Goal: Check status: Check status

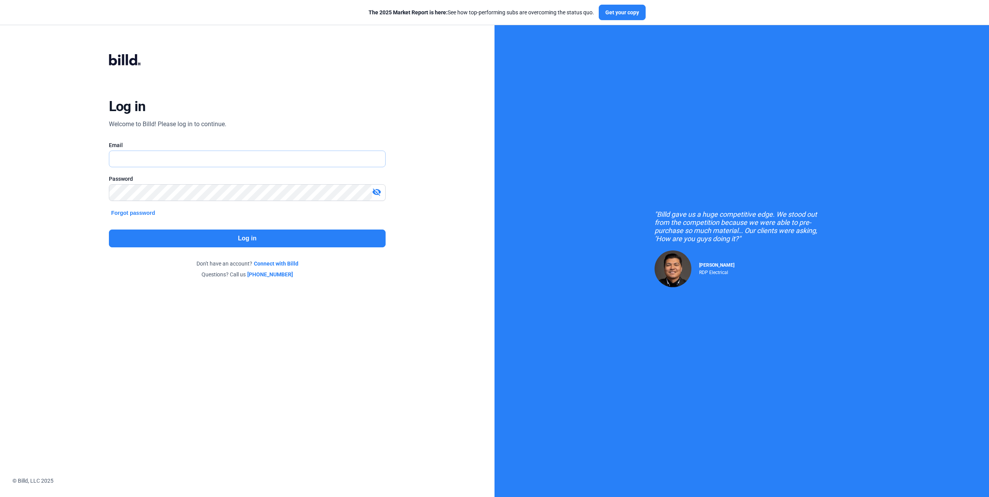
type input "[EMAIL_ADDRESS][DOMAIN_NAME]"
click at [269, 235] on button "Log in" at bounding box center [247, 239] width 277 height 18
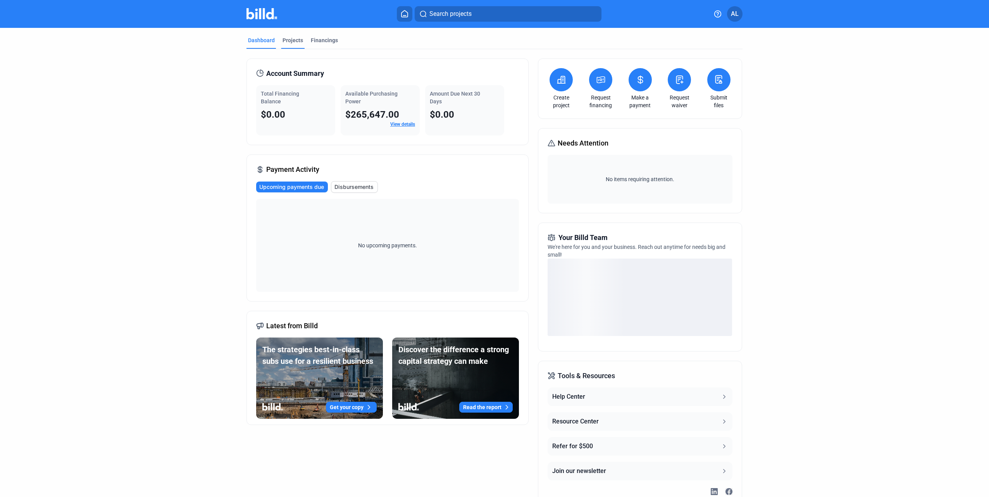
click at [291, 40] on div "Projects" at bounding box center [292, 40] width 21 height 8
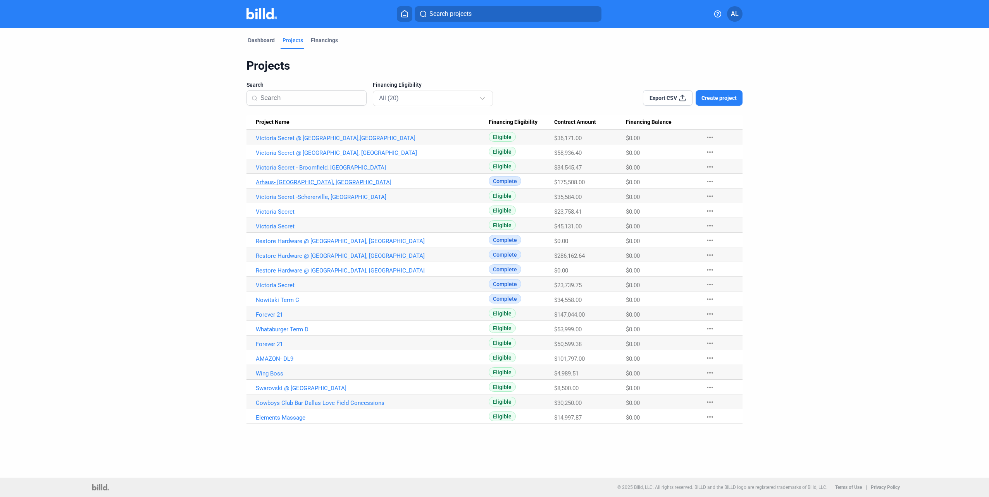
click at [294, 182] on link "Arhaus- [GEOGRAPHIC_DATA], [GEOGRAPHIC_DATA]" at bounding box center [372, 182] width 233 height 7
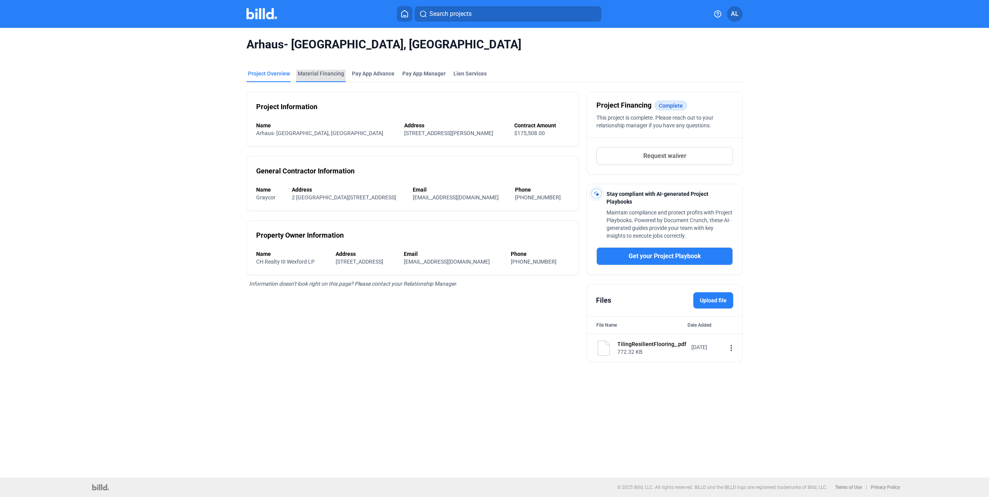
click at [335, 74] on div "Material Financing" at bounding box center [321, 74] width 46 height 8
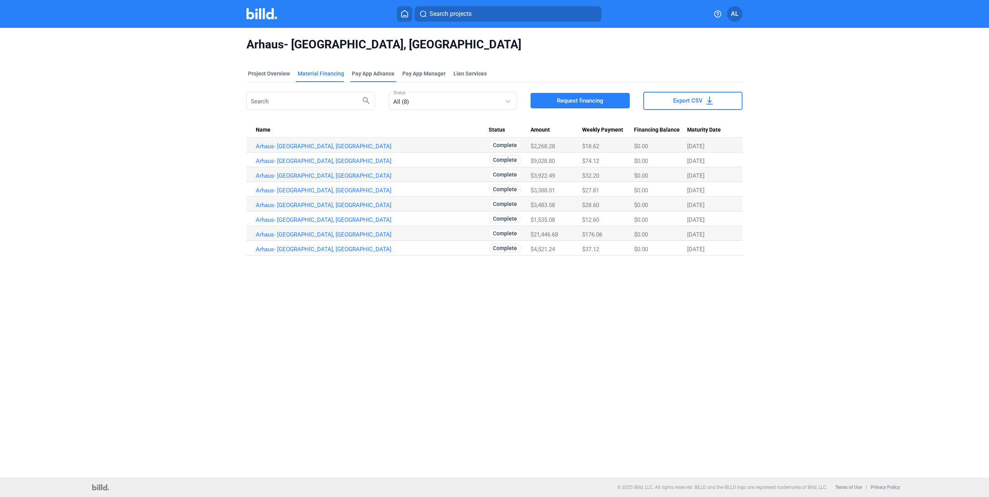
click at [365, 77] on div "Pay App Advance" at bounding box center [373, 74] width 43 height 8
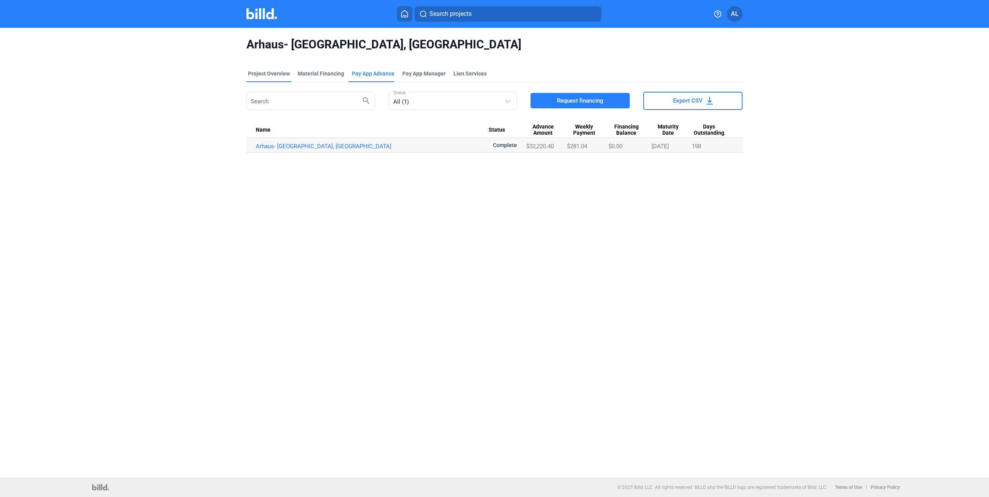
click at [263, 74] on div "Project Overview" at bounding box center [269, 74] width 42 height 8
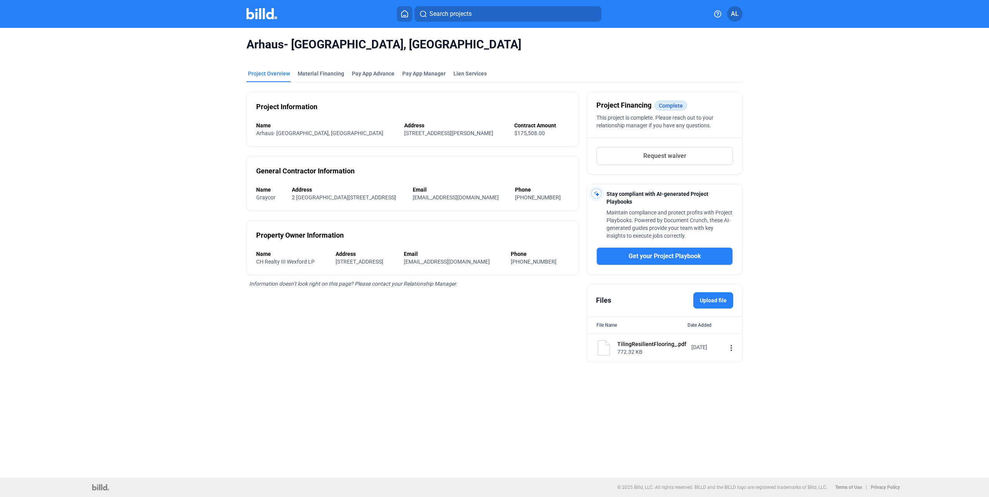
click at [265, 19] on div at bounding box center [269, 14] width 47 height 12
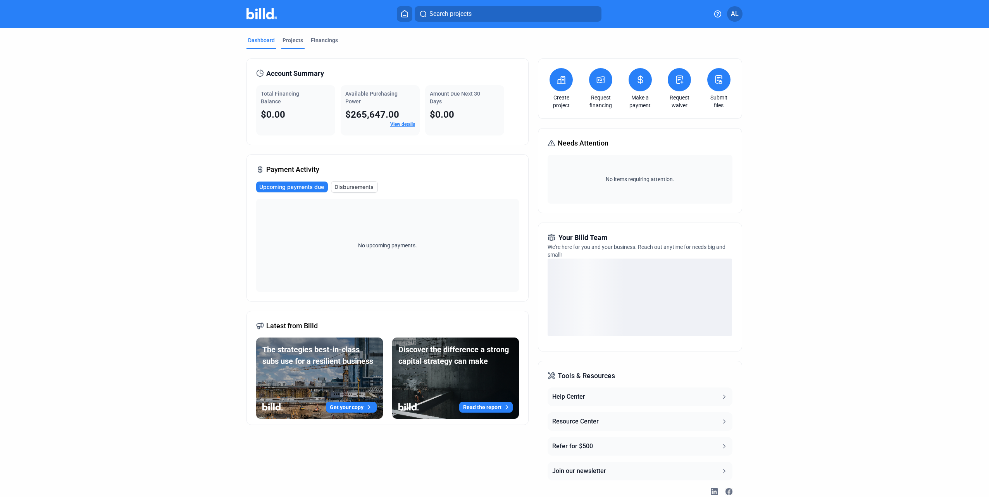
click at [293, 42] on div "Projects" at bounding box center [292, 40] width 21 height 8
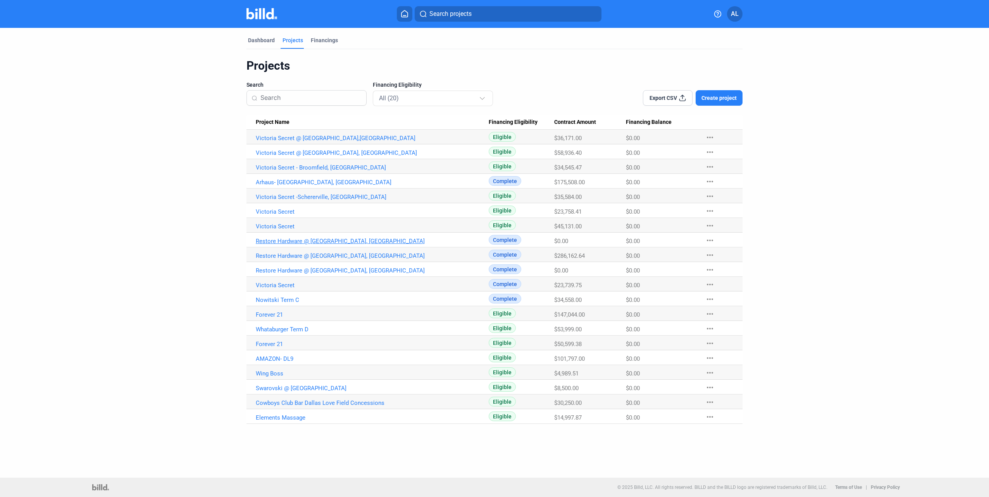
click at [317, 241] on link "Restore Hardware @ [GEOGRAPHIC_DATA], [GEOGRAPHIC_DATA]" at bounding box center [372, 241] width 233 height 7
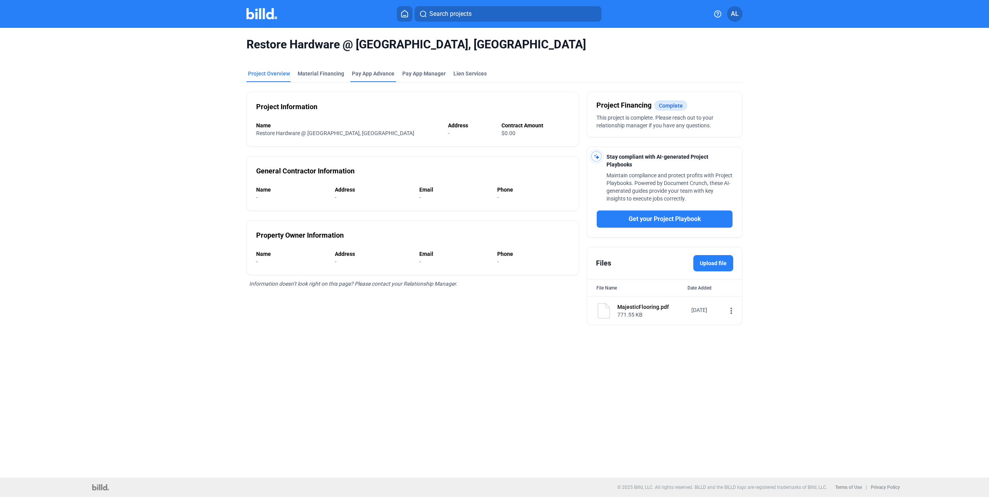
click at [372, 73] on div "Pay App Advance" at bounding box center [373, 74] width 43 height 8
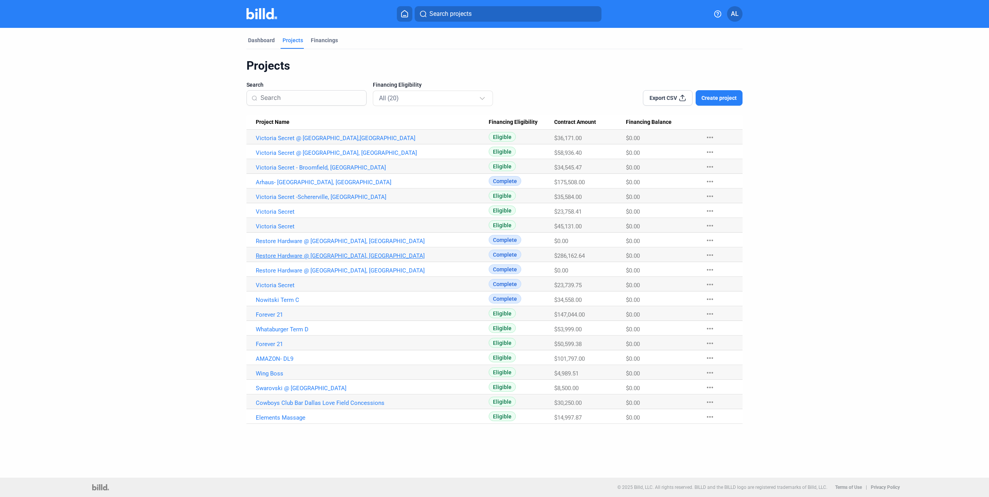
click at [318, 255] on link "Restore Hardware @ [GEOGRAPHIC_DATA], [GEOGRAPHIC_DATA]" at bounding box center [372, 256] width 233 height 7
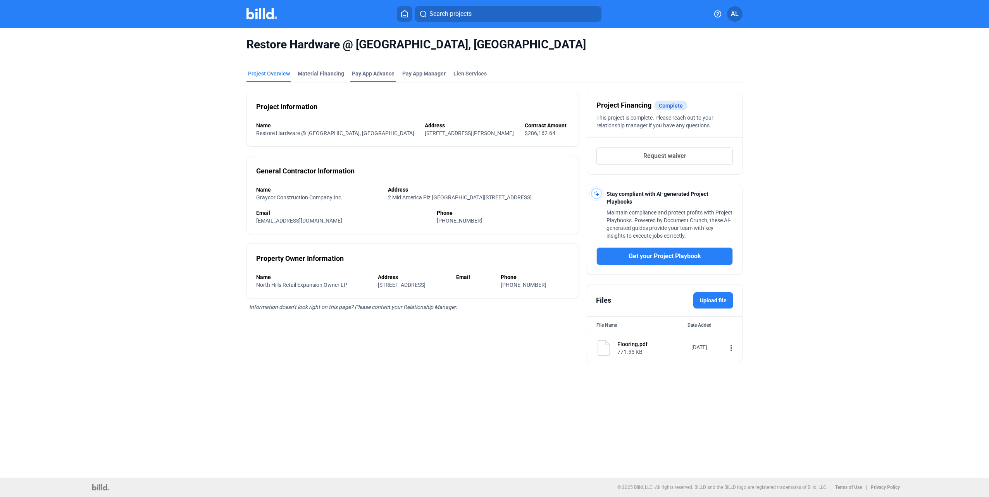
click at [377, 73] on div "Pay App Advance" at bounding box center [373, 74] width 43 height 8
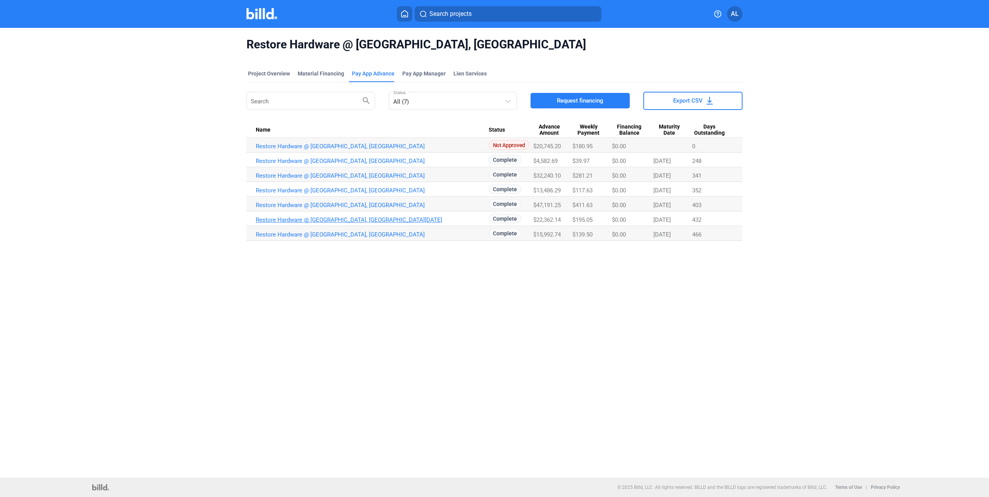
click at [337, 217] on link "Restore Hardware @ [GEOGRAPHIC_DATA], [GEOGRAPHIC_DATA][DATE]" at bounding box center [372, 220] width 233 height 7
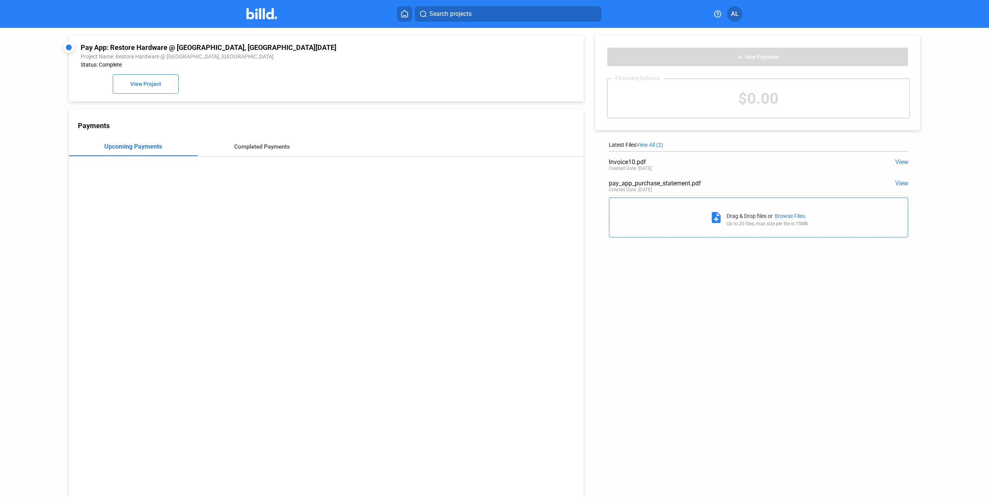
click at [284, 150] on div "Completed Payments" at bounding box center [262, 146] width 56 height 7
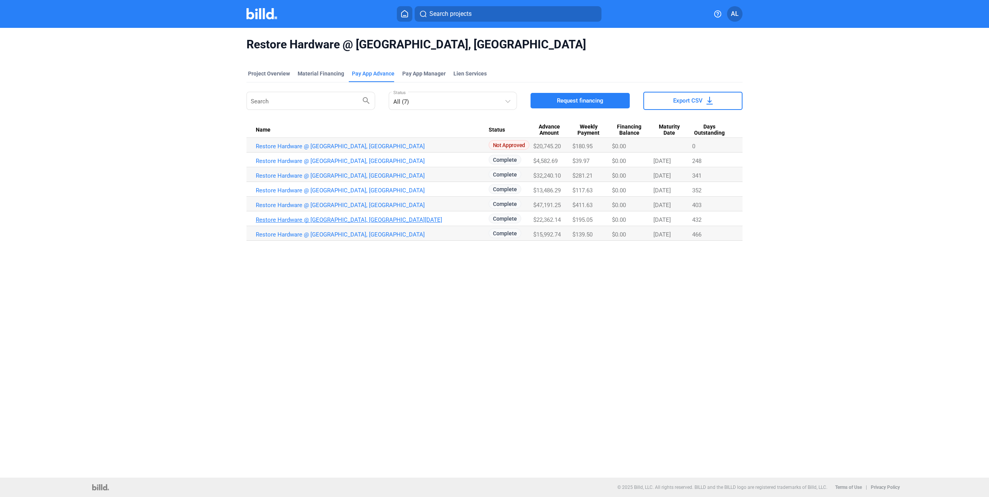
click at [351, 219] on link "Restore Hardware @ [GEOGRAPHIC_DATA], [GEOGRAPHIC_DATA][DATE]" at bounding box center [372, 220] width 233 height 7
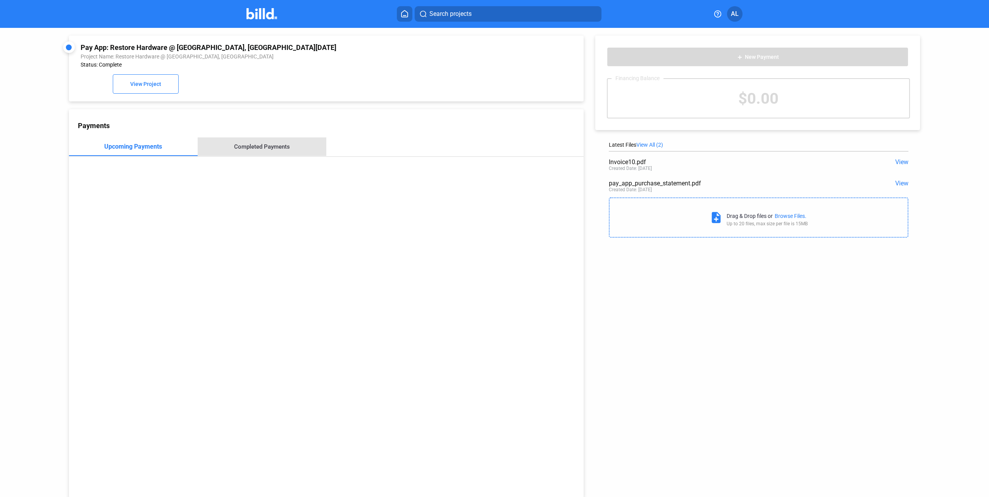
click at [284, 149] on div "Completed Payments" at bounding box center [262, 146] width 56 height 7
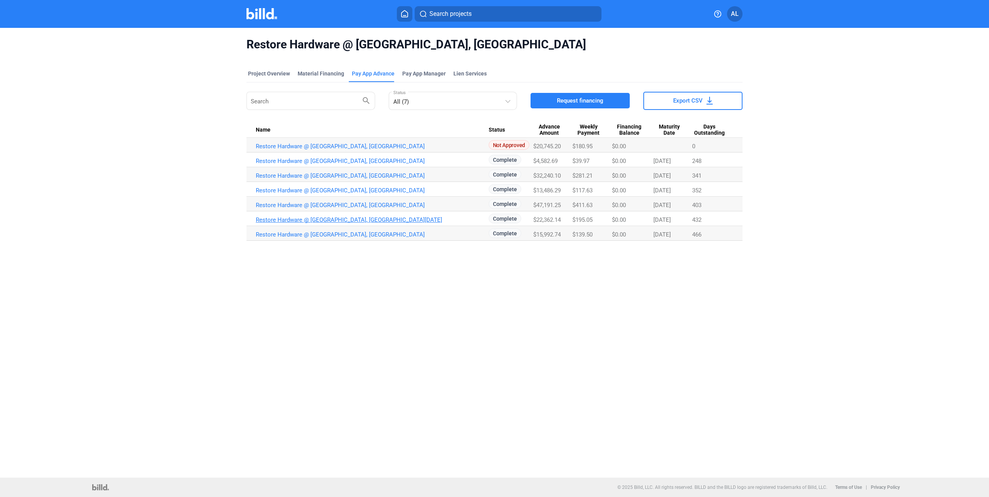
click at [337, 220] on link "Restore Hardware @ [GEOGRAPHIC_DATA], [GEOGRAPHIC_DATA][DATE]" at bounding box center [372, 220] width 233 height 7
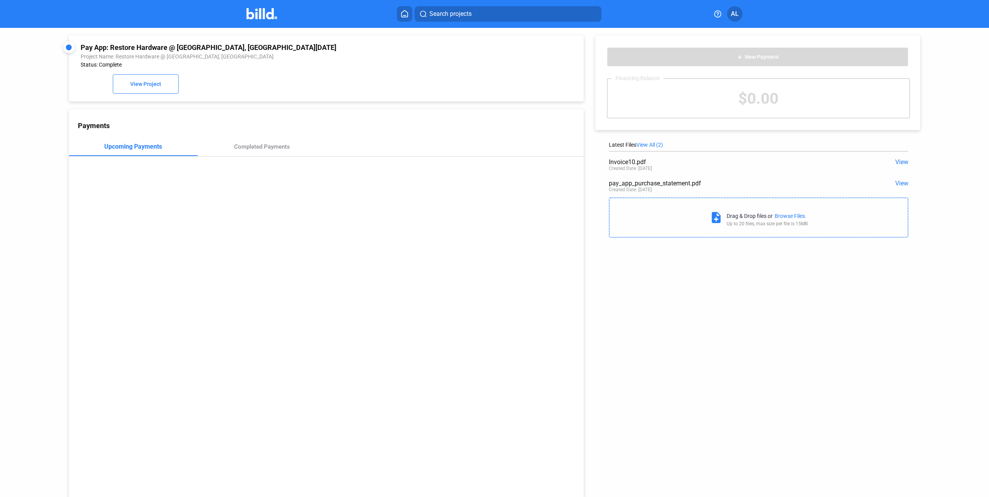
click at [898, 136] on div "add New Payment Financing Balance $0.00 Latest Files View All (2) Invoice10.pdf…" at bounding box center [761, 135] width 356 height 214
click at [900, 185] on span "View" at bounding box center [901, 183] width 13 height 7
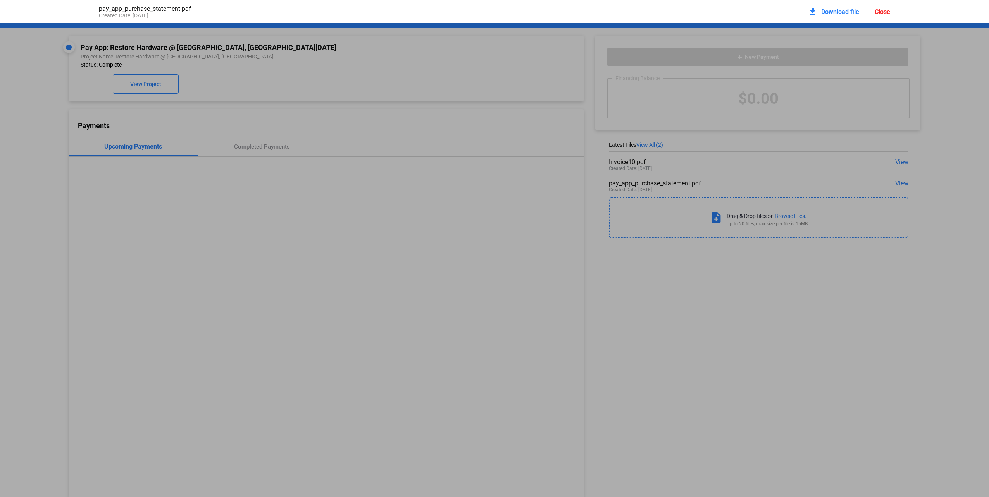
scroll to position [4, 0]
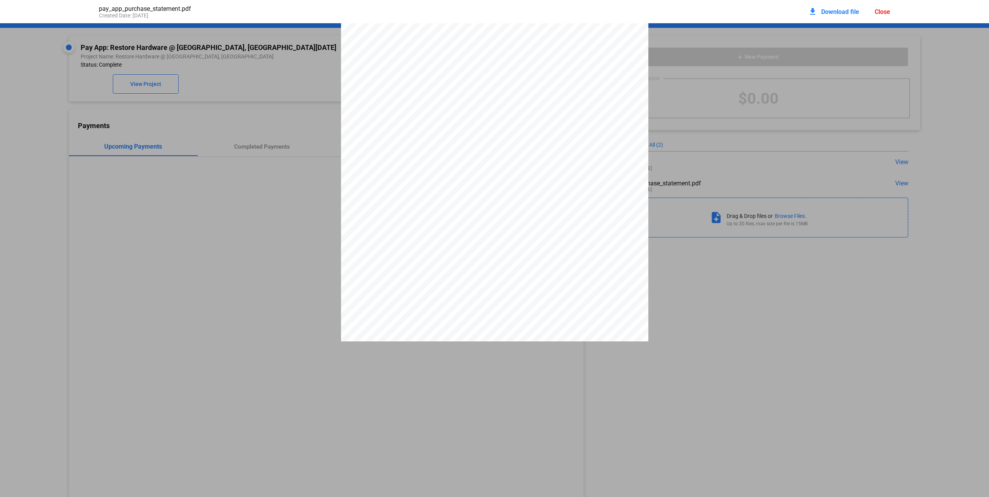
click at [379, 78] on div "PAY APP PURCHASE STATEMENT This PAY APP PURCHASE STATEMENT is being executed an…" at bounding box center [494, 237] width 307 height 435
click at [880, 9] on div "Close" at bounding box center [881, 11] width 15 height 7
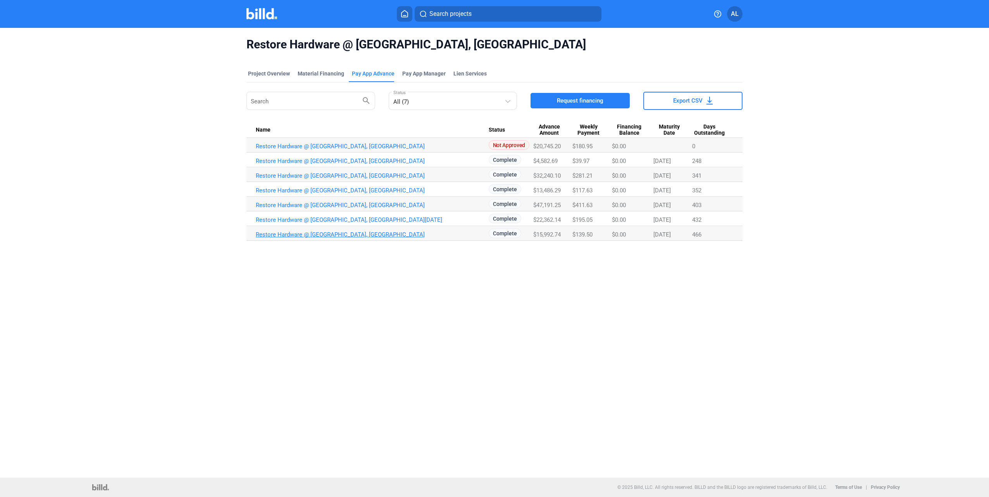
click at [355, 236] on link "Restore Hardware @ [GEOGRAPHIC_DATA], [GEOGRAPHIC_DATA]" at bounding box center [372, 234] width 233 height 7
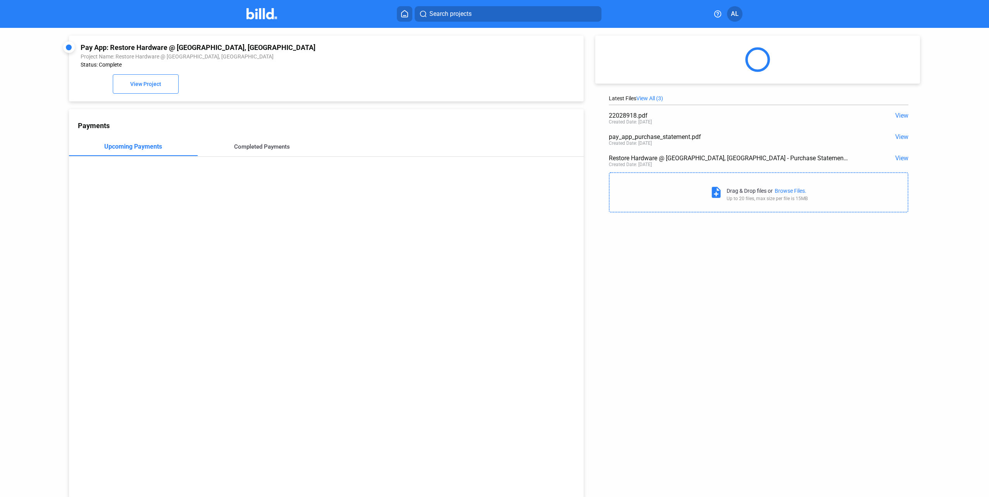
click at [270, 139] on div "Completed Payments" at bounding box center [262, 147] width 129 height 19
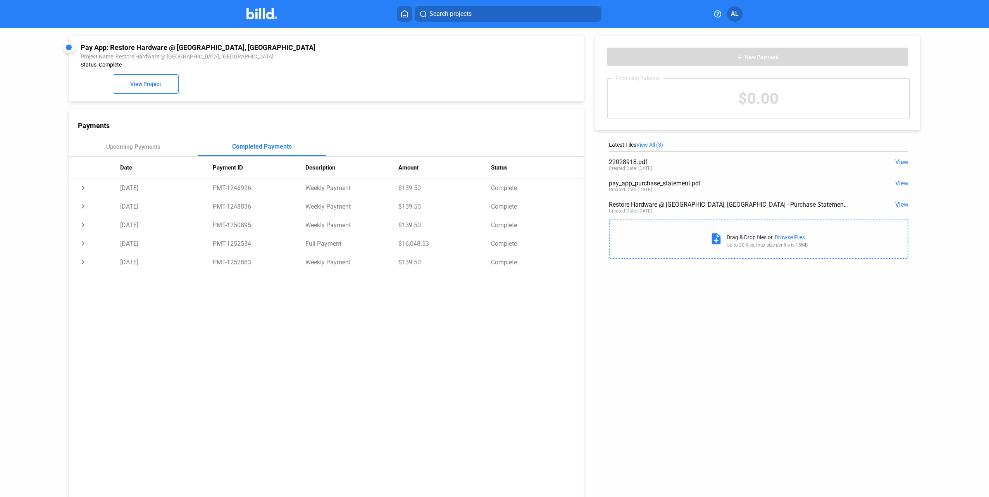
click at [901, 183] on span "View" at bounding box center [901, 183] width 13 height 7
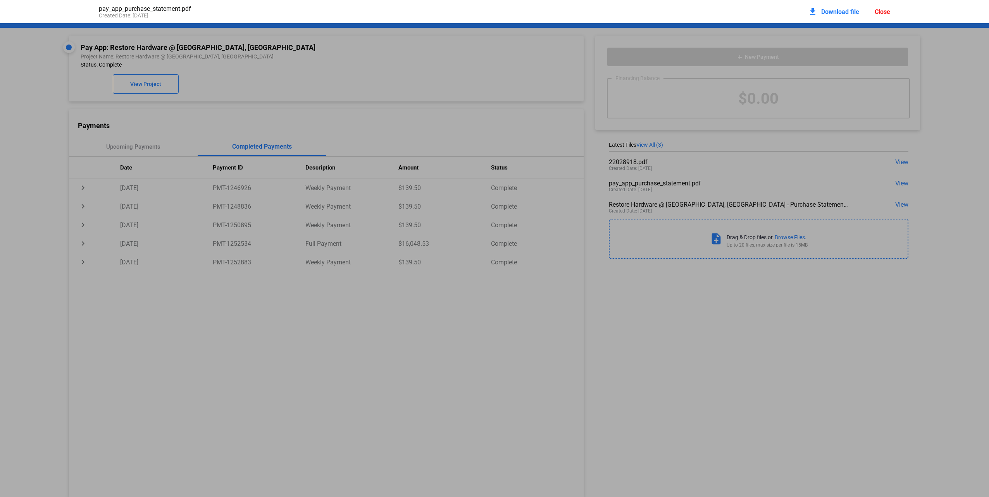
scroll to position [4, 0]
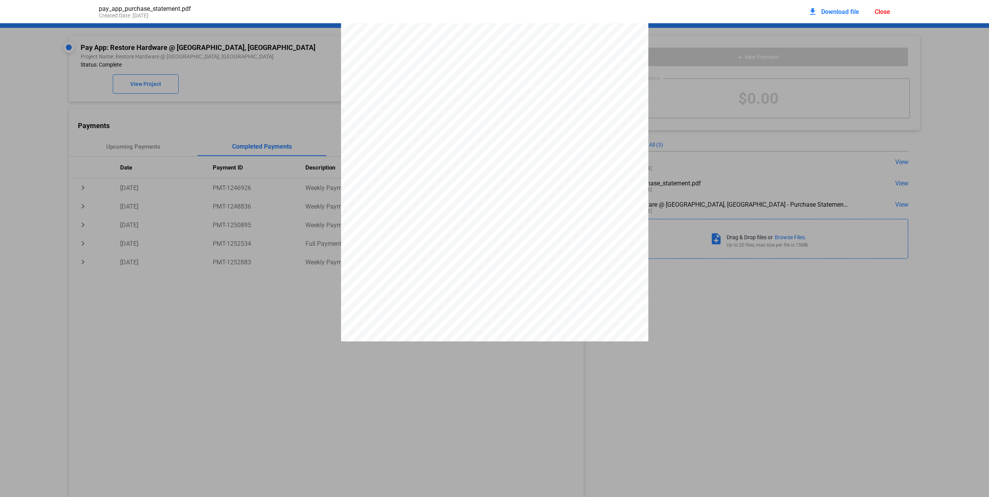
click at [526, 259] on div "PAY APP PURCHASE STATEMENT This PAY APP PURCHASE STATEMENT is being executed an…" at bounding box center [494, 237] width 307 height 435
click at [530, 167] on div "PAY APP PURCHASE STATEMENT This PAY APP PURCHASE STATEMENT is being executed an…" at bounding box center [494, 237] width 307 height 435
drag, startPoint x: 531, startPoint y: 167, endPoint x: 455, endPoint y: 198, distance: 81.9
click at [455, 198] on div "PAY APP PURCHASE STATEMENT This PAY APP PURCHASE STATEMENT is being executed an…" at bounding box center [494, 237] width 307 height 435
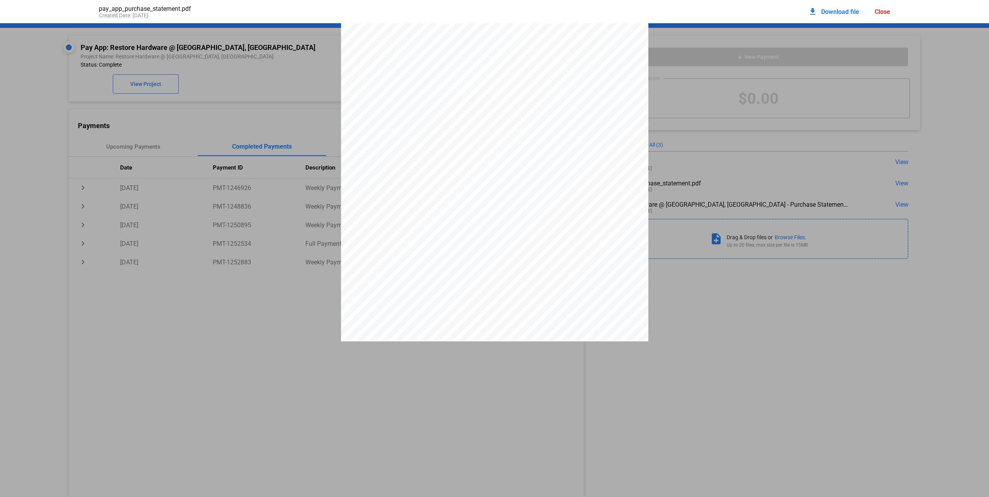
click at [834, 15] on span "Download file" at bounding box center [840, 11] width 38 height 7
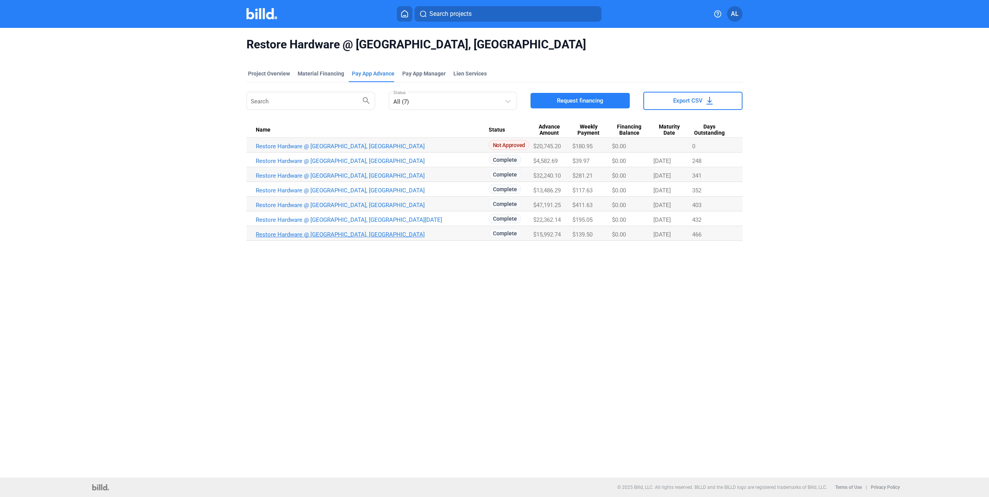
click at [339, 236] on link "Restore Hardware @ [GEOGRAPHIC_DATA], [GEOGRAPHIC_DATA]" at bounding box center [372, 234] width 233 height 7
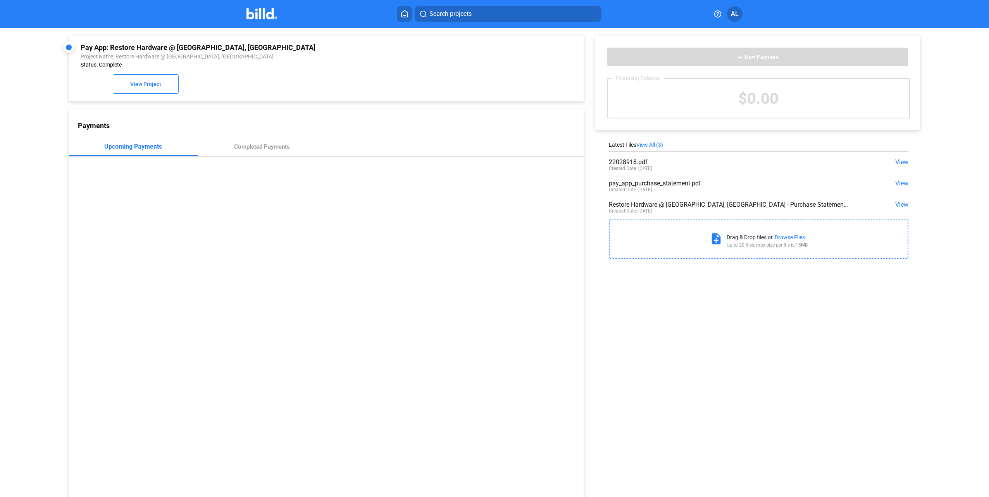
click at [897, 186] on span "View" at bounding box center [901, 183] width 13 height 7
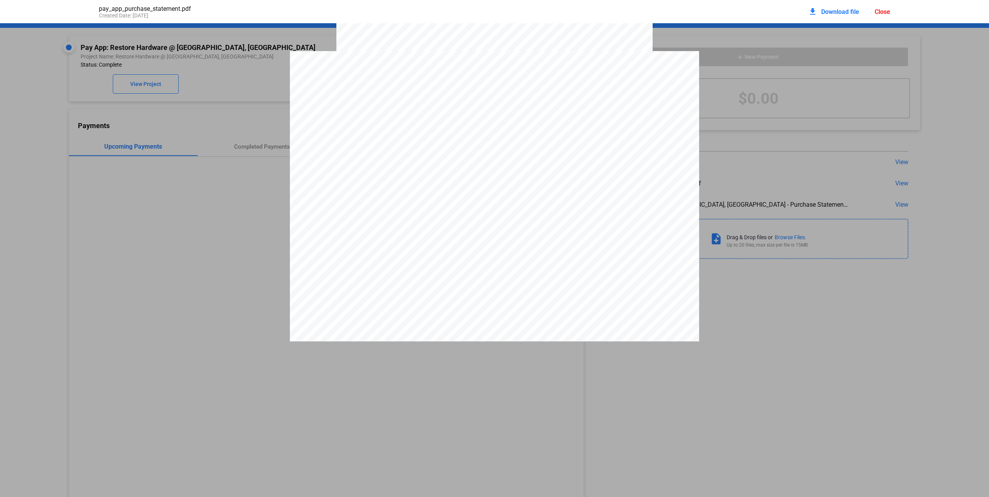
scroll to position [2677, 0]
click at [795, 349] on pdf-viewer "PAY APP PURCHASE STATEMENT This PAY APP PURCHASE STATEMENT is being executed an…" at bounding box center [494, 222] width 989 height 398
click at [882, 9] on div "Close" at bounding box center [881, 11] width 15 height 7
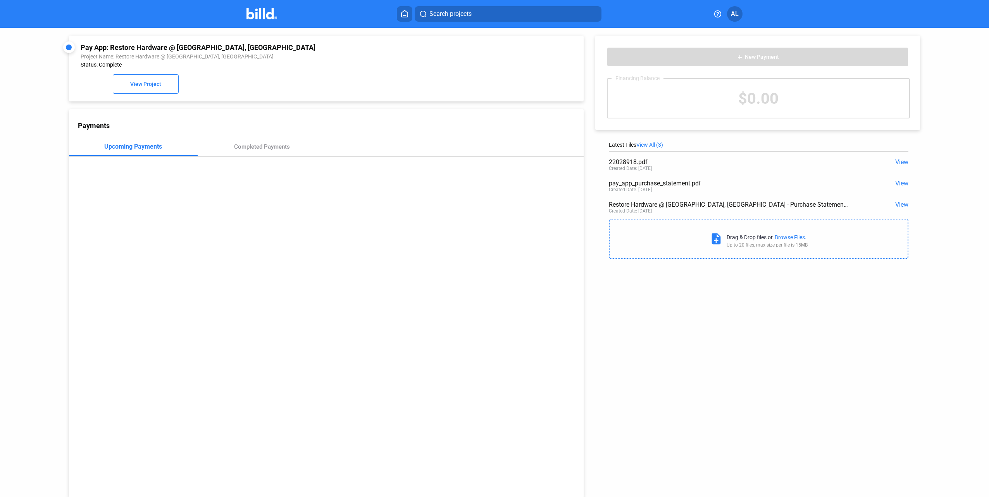
click at [902, 205] on span "View" at bounding box center [901, 204] width 13 height 7
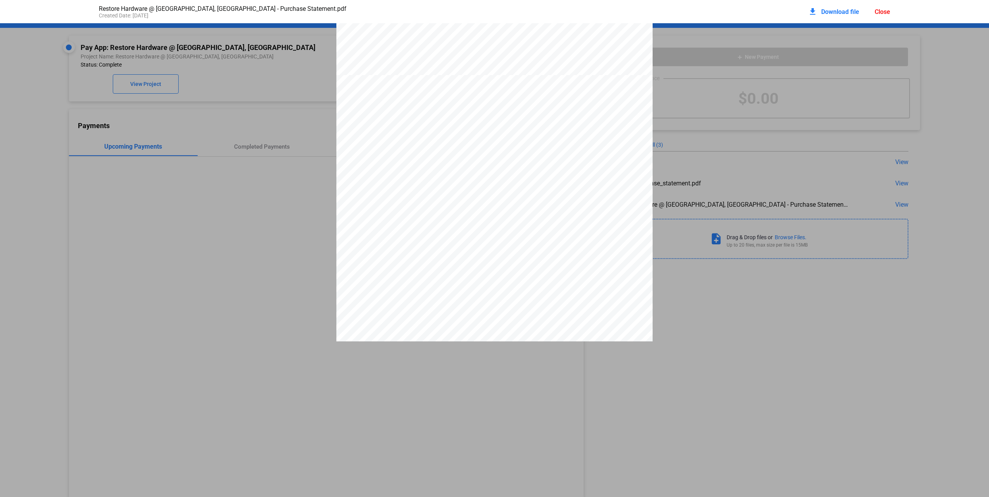
scroll to position [589, 0]
click at [821, 11] on span "Download file" at bounding box center [840, 11] width 38 height 7
